Goal: Task Accomplishment & Management: Manage account settings

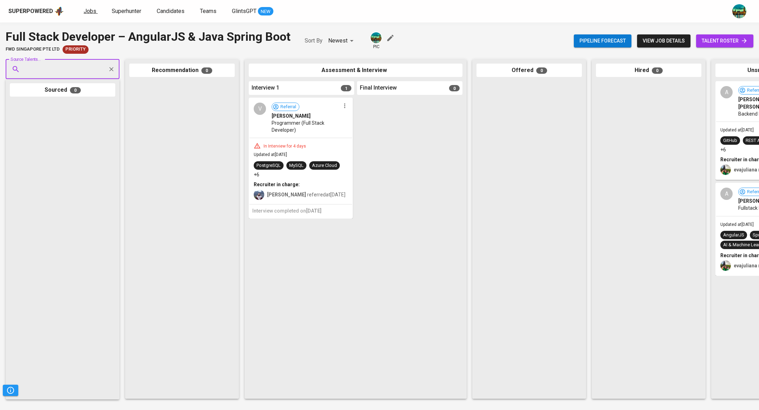
click at [87, 14] on span "Jobs" at bounding box center [90, 11] width 13 height 7
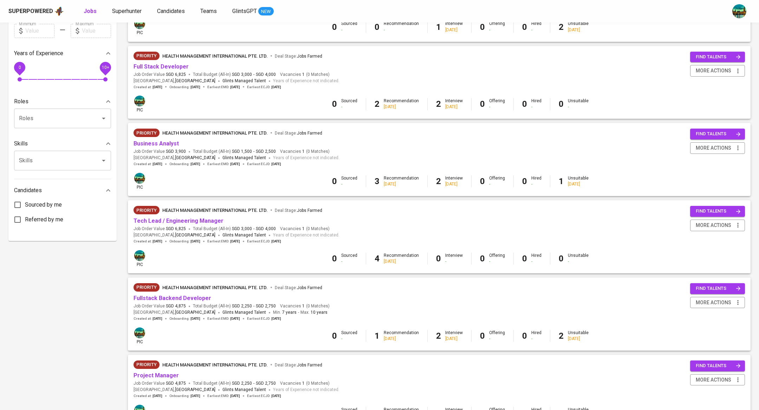
scroll to position [355, 0]
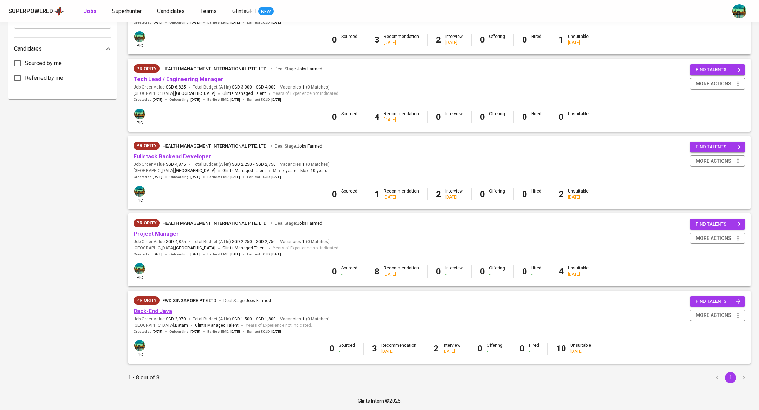
click at [162, 313] on link "Back-End Java" at bounding box center [153, 311] width 39 height 7
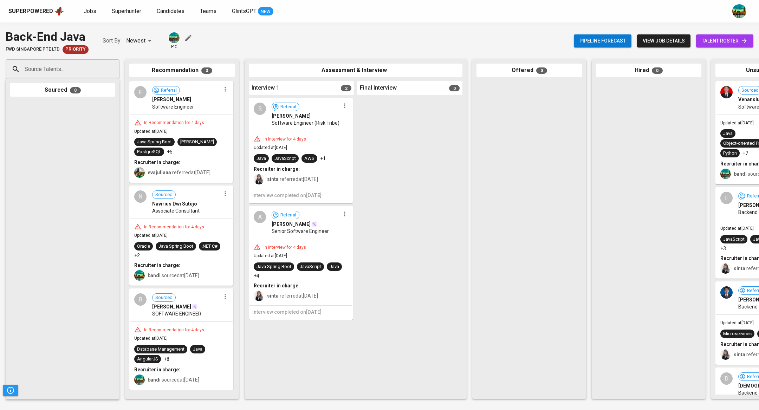
click at [81, 76] on div "Source Talents..." at bounding box center [63, 69] width 114 height 20
paste input "[EMAIL_ADDRESS][DOMAIN_NAME]"
type input "[EMAIL_ADDRESS][DOMAIN_NAME]"
click at [72, 97] on span "Senior Technology Consultant" at bounding box center [58, 95] width 58 height 7
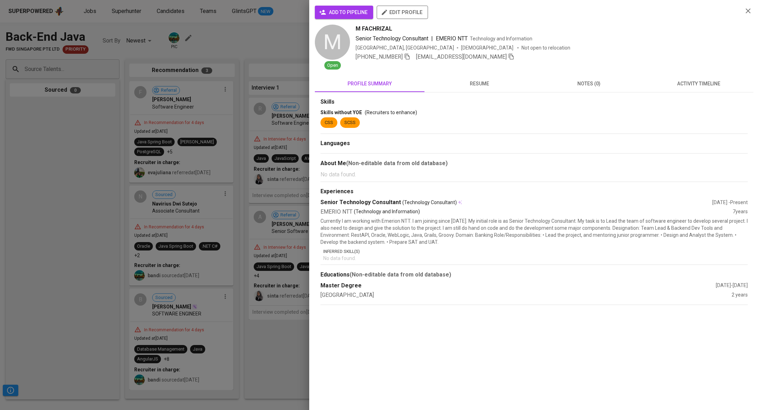
click at [676, 79] on button "activity timeline" at bounding box center [699, 83] width 110 height 17
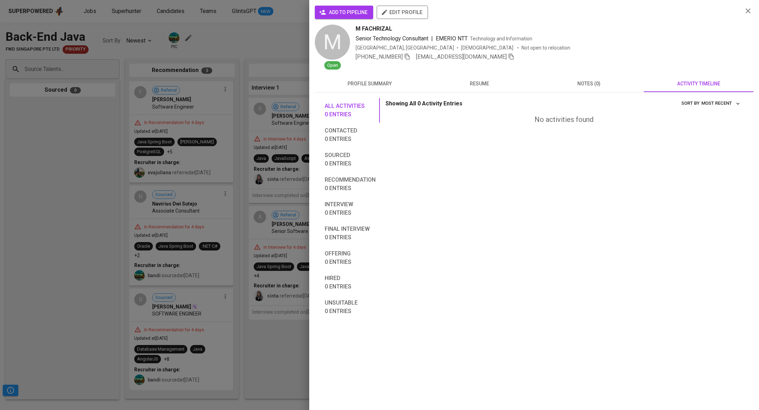
click at [576, 84] on span "notes (0)" at bounding box center [588, 83] width 101 height 9
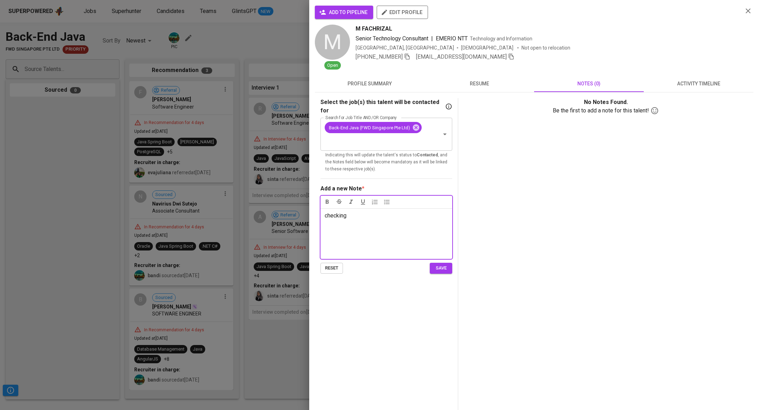
click at [440, 264] on span "save" at bounding box center [440, 268] width 15 height 8
